Goal: Task Accomplishment & Management: Understand process/instructions

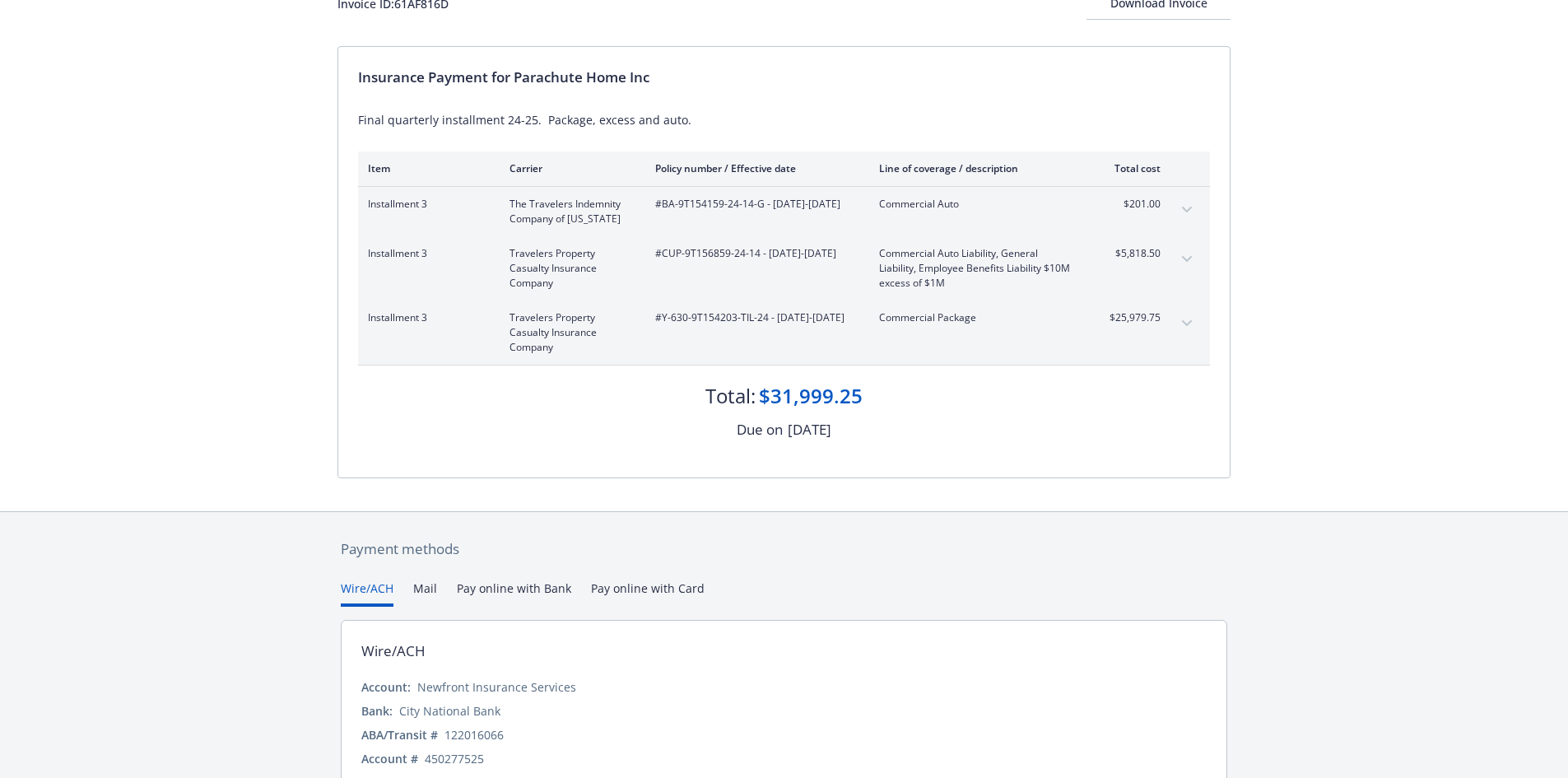
scroll to position [199, 0]
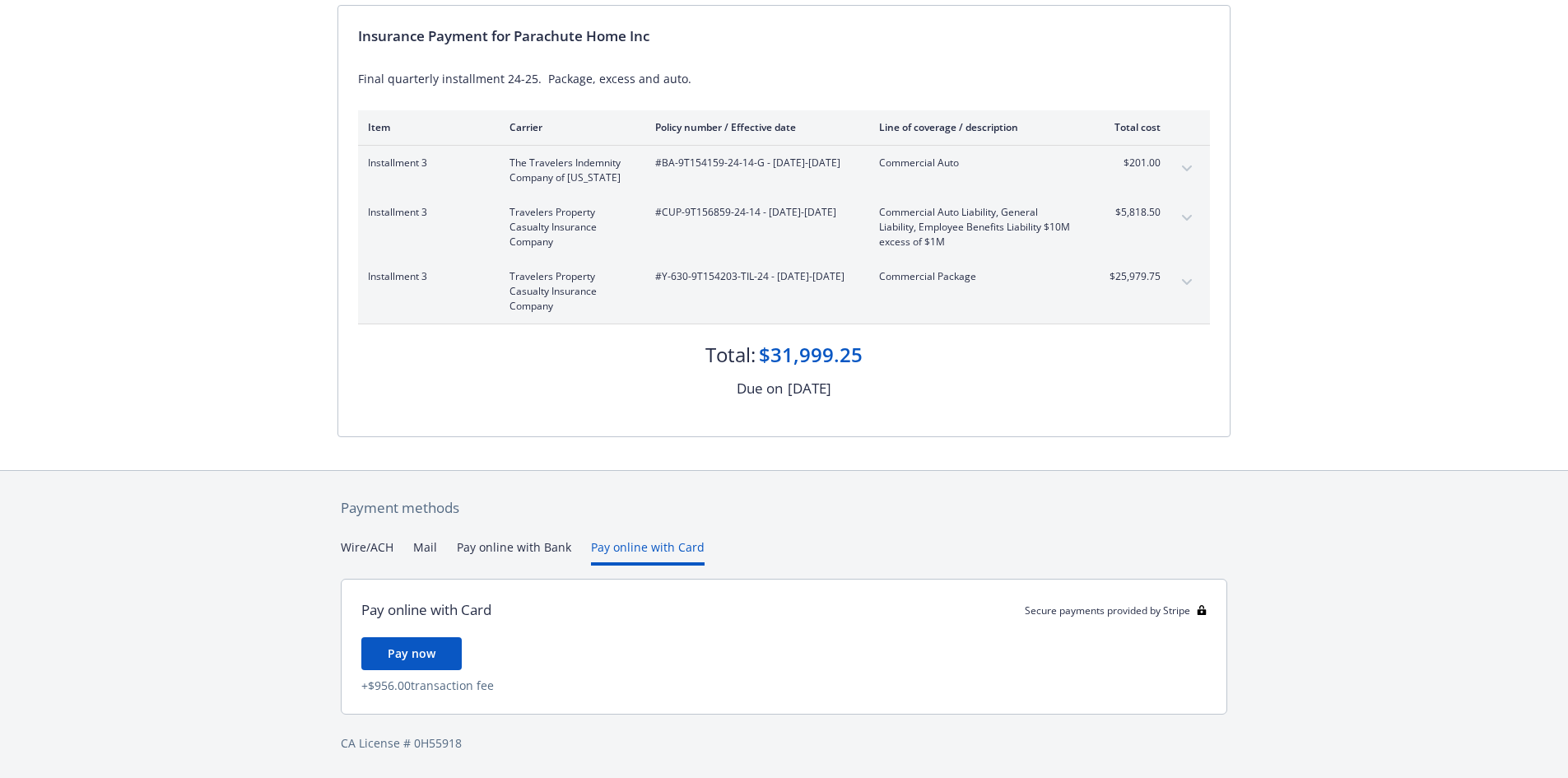
click at [623, 522] on div "Payment methods Wire/ACH Mail Pay online with Bank Pay online with Card Pay onl…" at bounding box center [784, 625] width 893 height 308
click at [528, 545] on button "Pay online with Bank" at bounding box center [514, 552] width 115 height 27
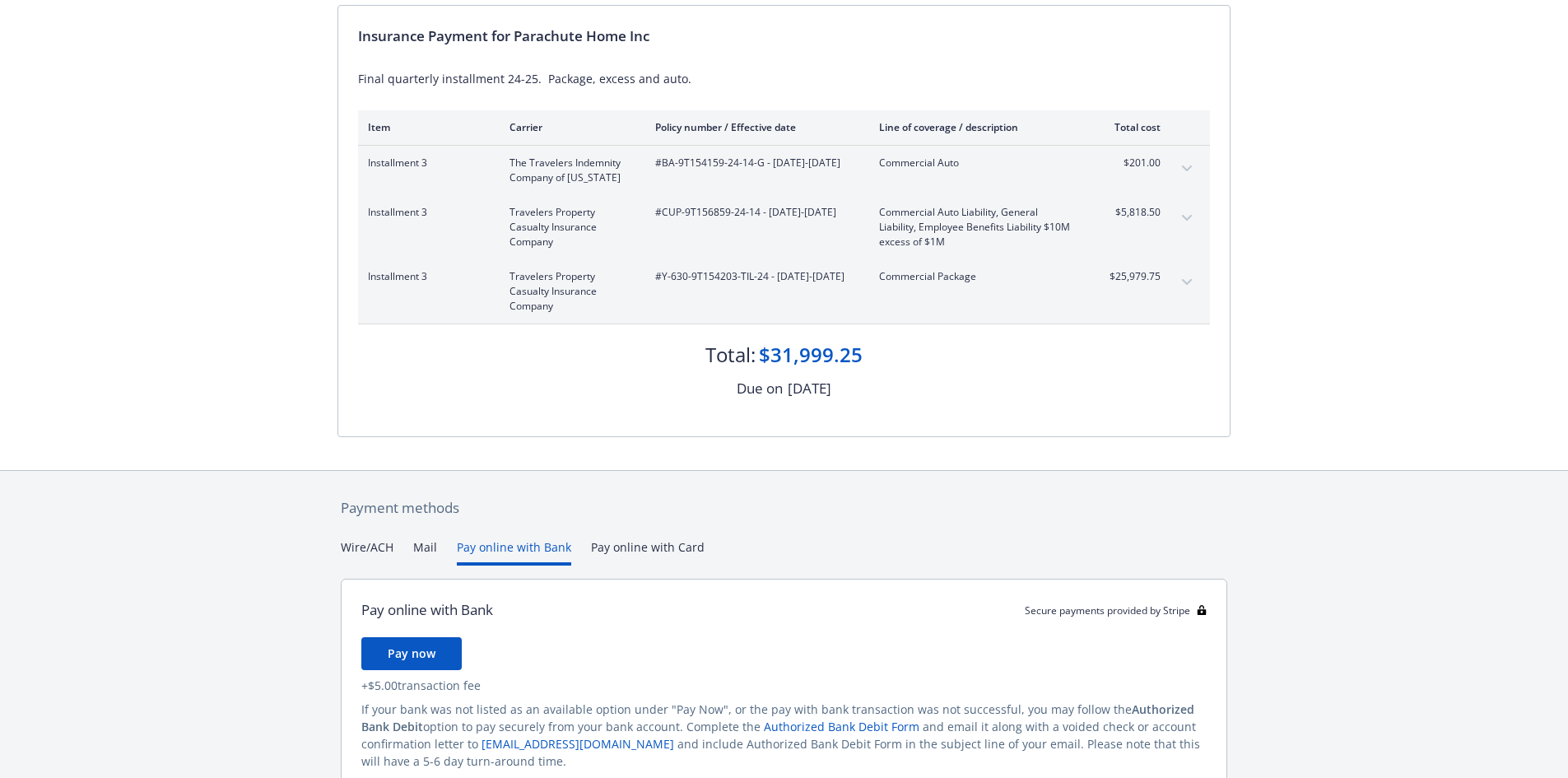
click at [419, 546] on button "Mail" at bounding box center [425, 552] width 24 height 27
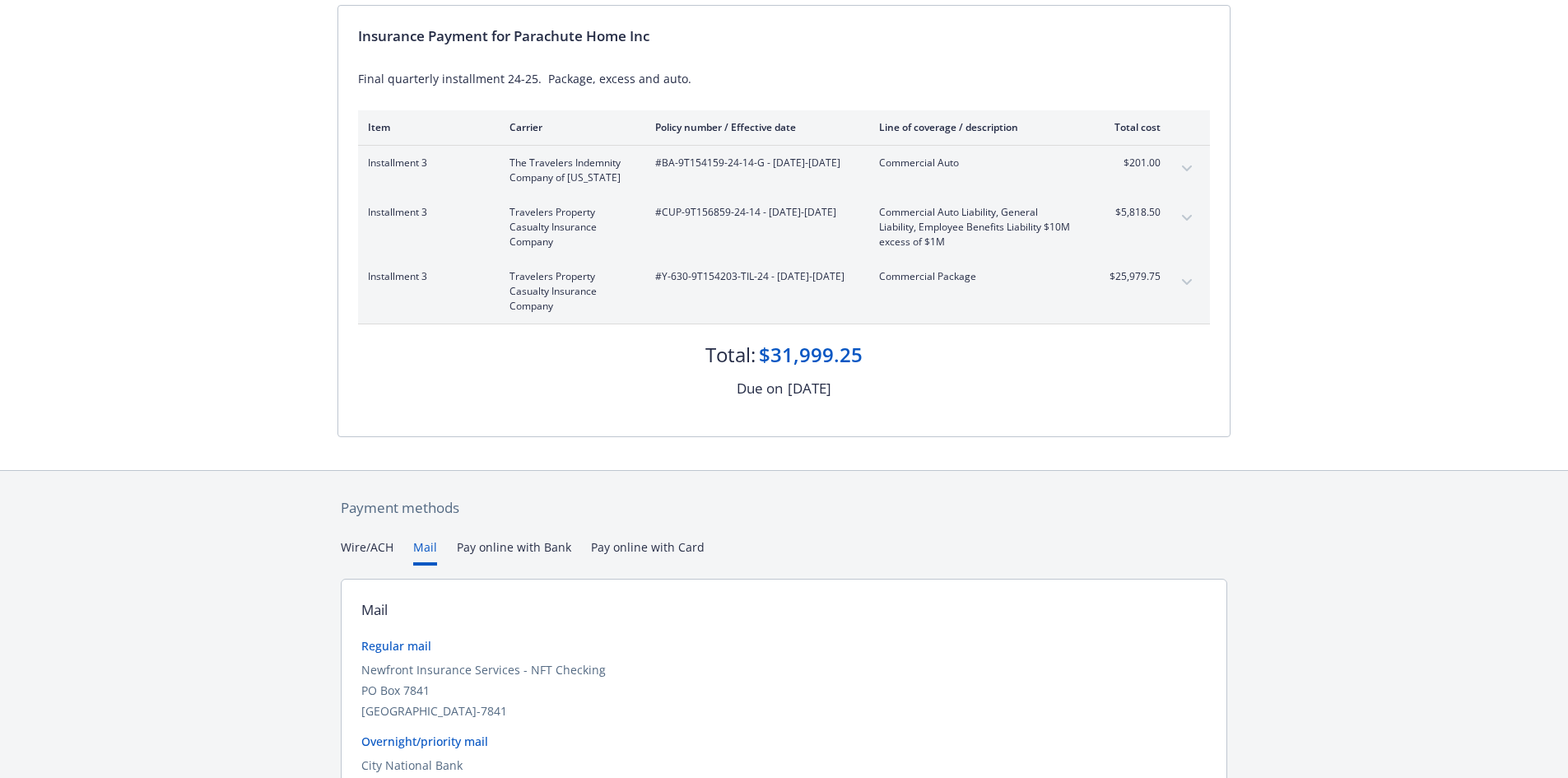
click at [368, 550] on button "Wire/ACH" at bounding box center [366, 552] width 52 height 27
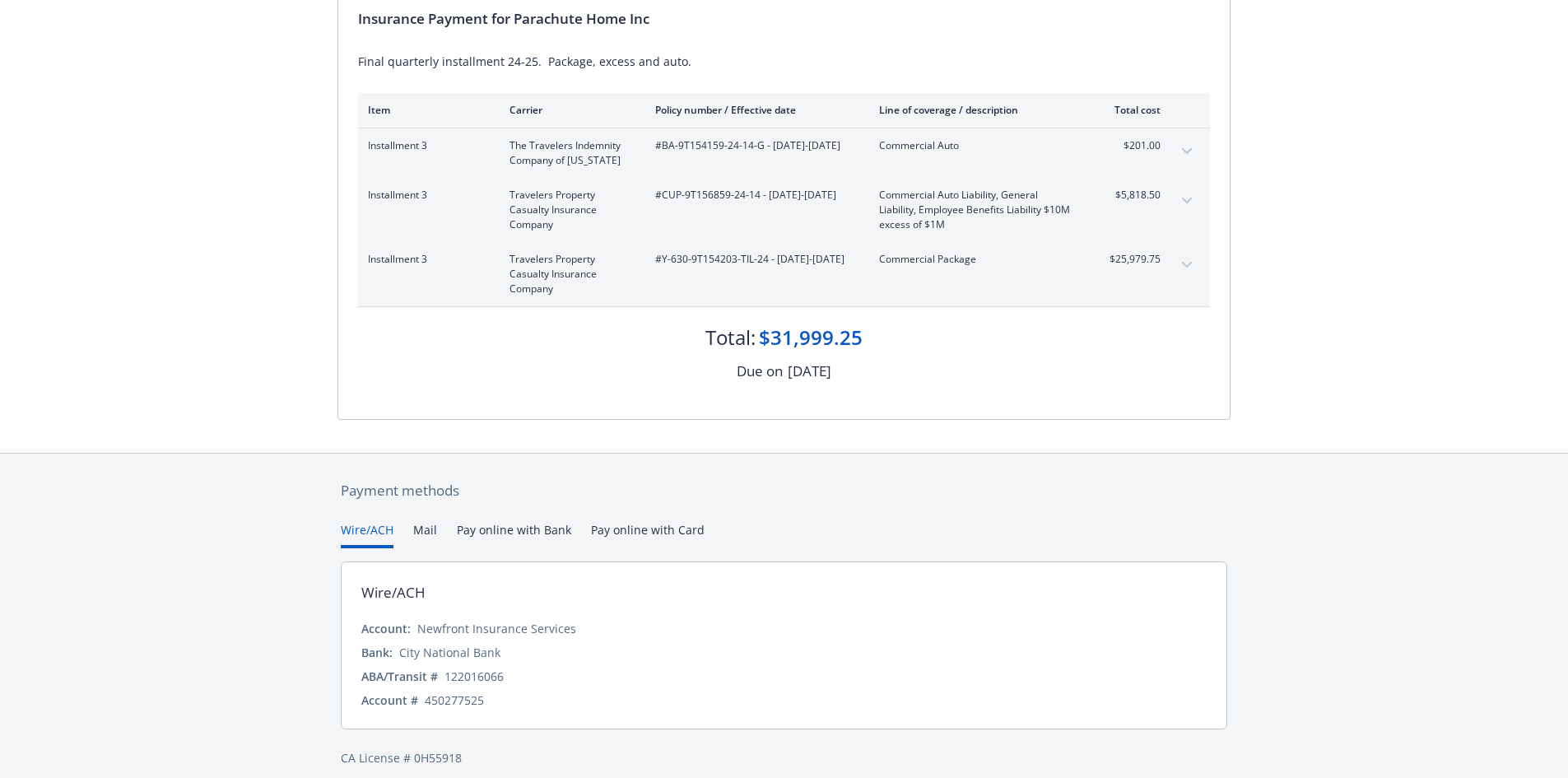
scroll to position [199, 0]
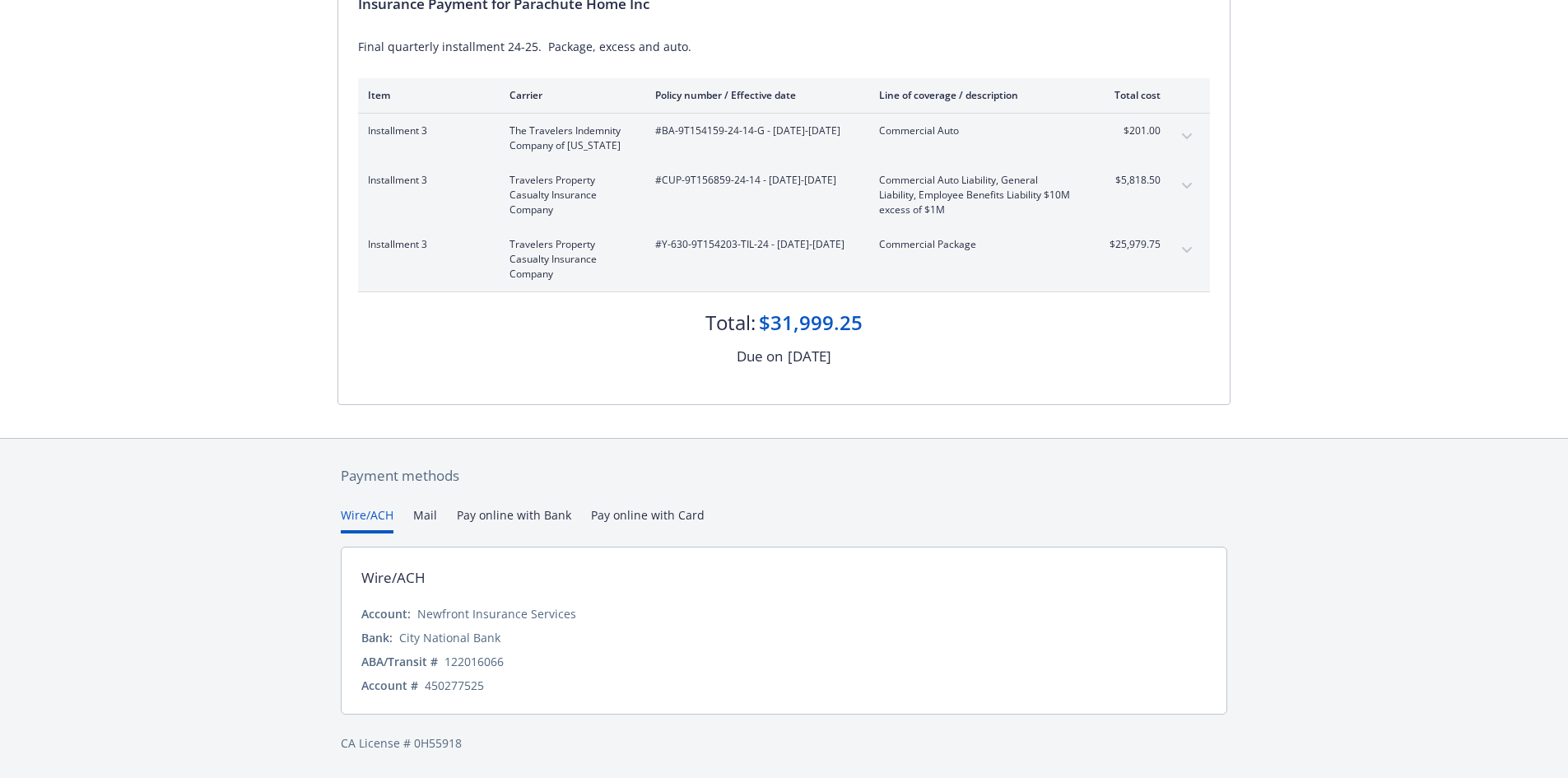
click at [421, 505] on div "Payment methods Wire/ACH Mail Pay online with Bank Pay online with Card Wire/AC…" at bounding box center [784, 608] width 893 height 340
click at [421, 515] on button "Mail" at bounding box center [425, 519] width 24 height 27
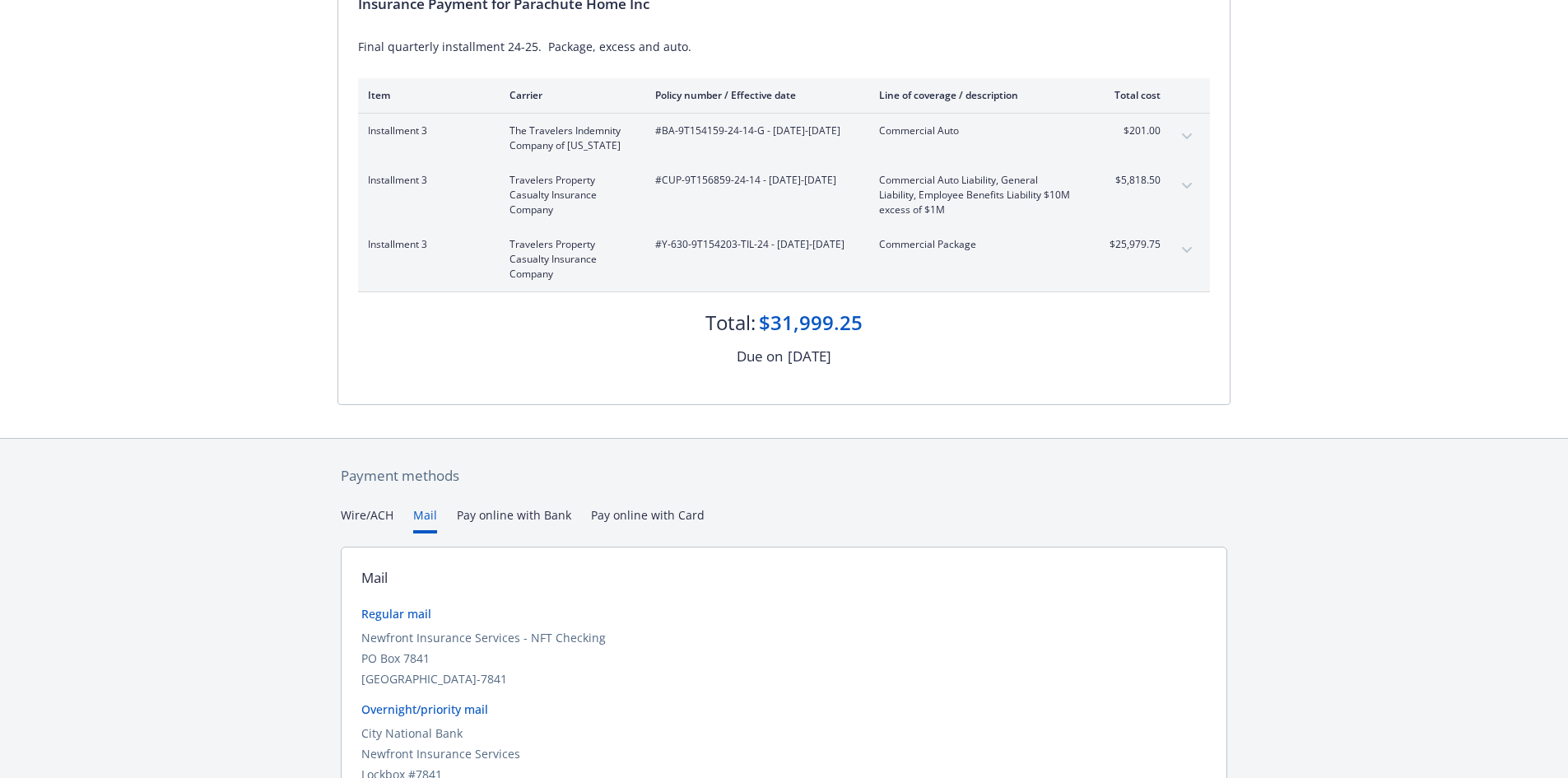
click at [382, 512] on button "Wire/ACH" at bounding box center [366, 519] width 52 height 27
